Goal: Transaction & Acquisition: Download file/media

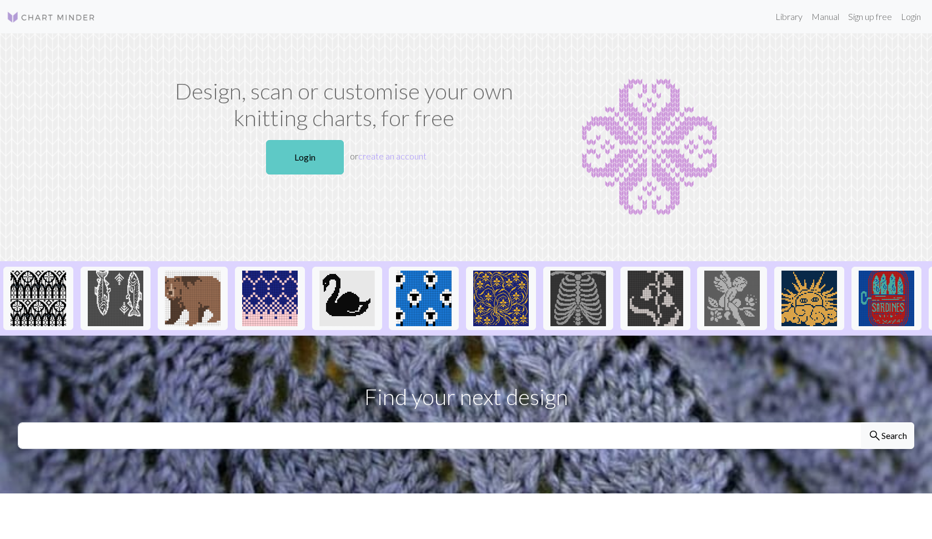
click at [304, 162] on link "Login" at bounding box center [305, 157] width 78 height 34
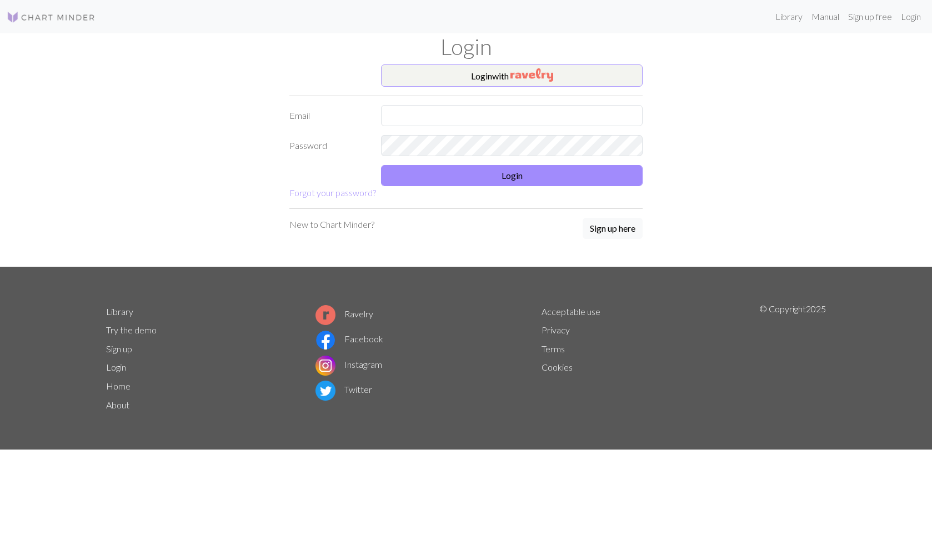
click at [502, 80] on button "Login with" at bounding box center [511, 75] width 261 height 22
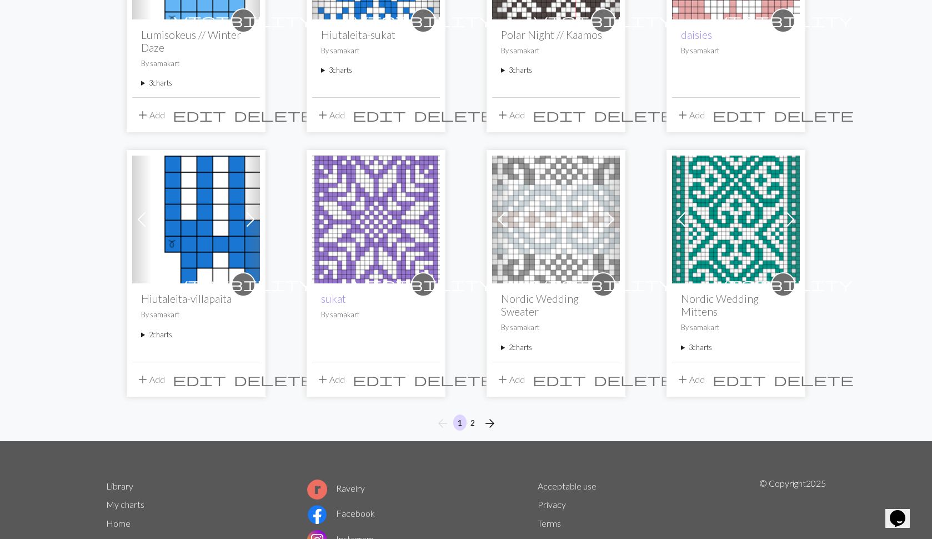
scroll to position [772, 0]
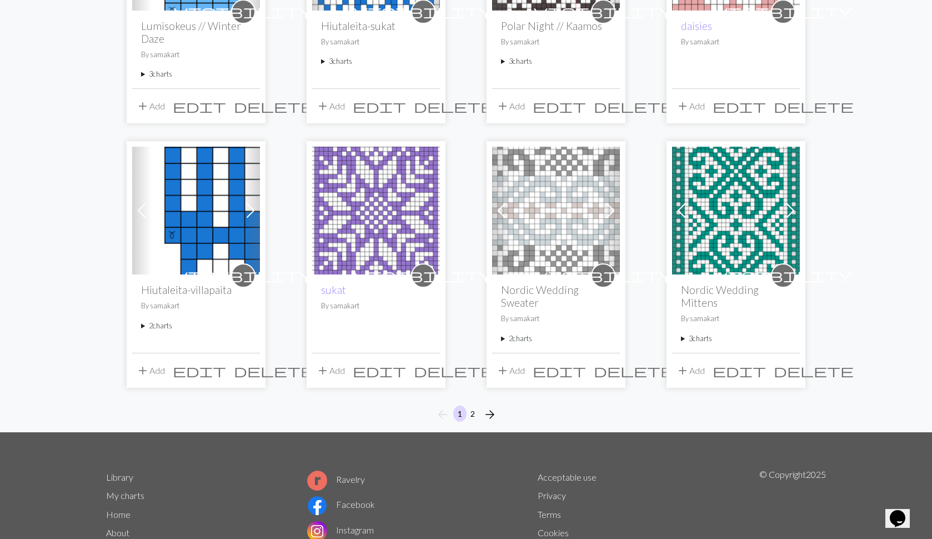
click at [502, 337] on summary "2 charts" at bounding box center [556, 338] width 110 height 11
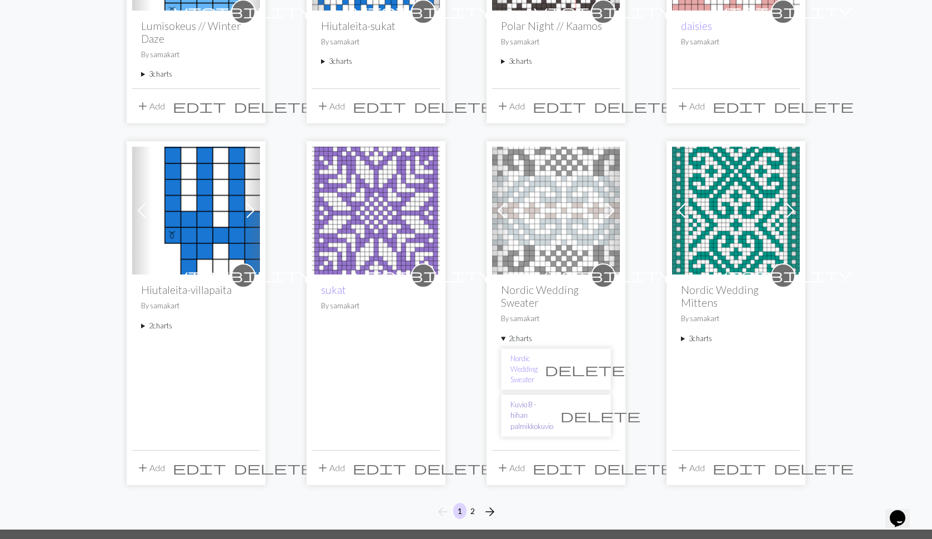
click at [523, 399] on link "Kuvio B - hihan palmikkokuvio" at bounding box center [531, 415] width 43 height 32
click at [521, 367] on link "Nordic Wedding Sweater" at bounding box center [523, 369] width 27 height 32
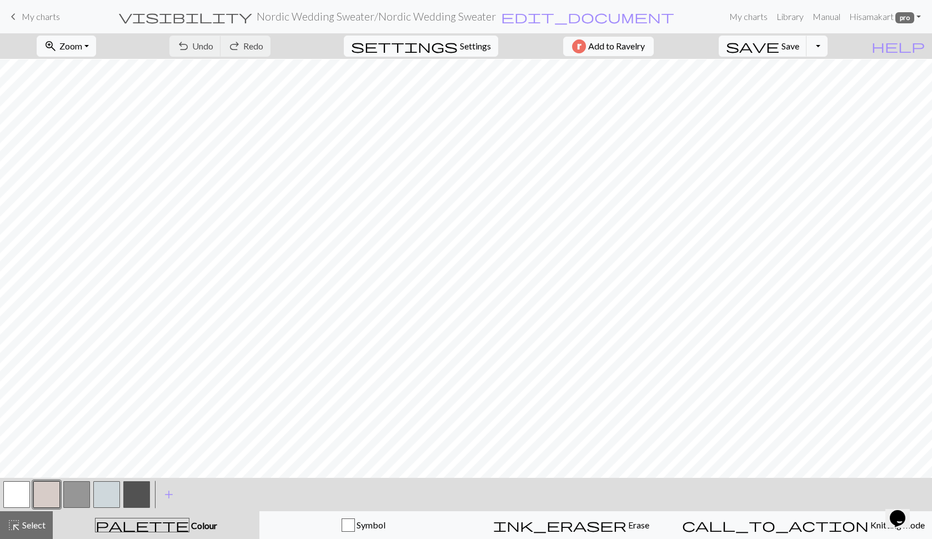
scroll to position [42, 0]
click at [96, 55] on button "zoom_in Zoom Zoom" at bounding box center [66, 46] width 59 height 21
click at [92, 72] on button "Fit all" at bounding box center [81, 71] width 88 height 18
click at [827, 52] on button "Toggle Dropdown" at bounding box center [816, 46] width 21 height 21
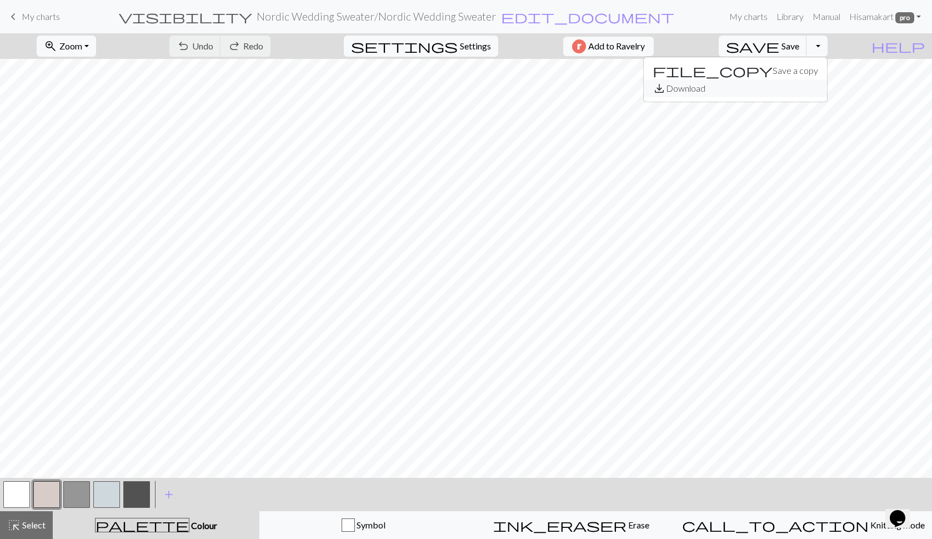
click at [797, 90] on button "save_alt Download" at bounding box center [734, 88] width 183 height 18
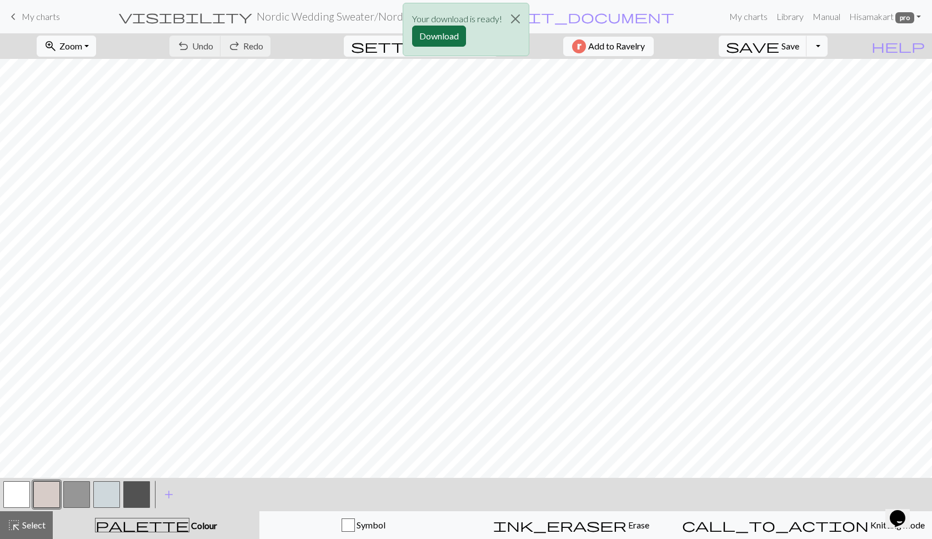
click at [428, 37] on button "Download" at bounding box center [439, 36] width 54 height 21
